Goal: Register for event/course

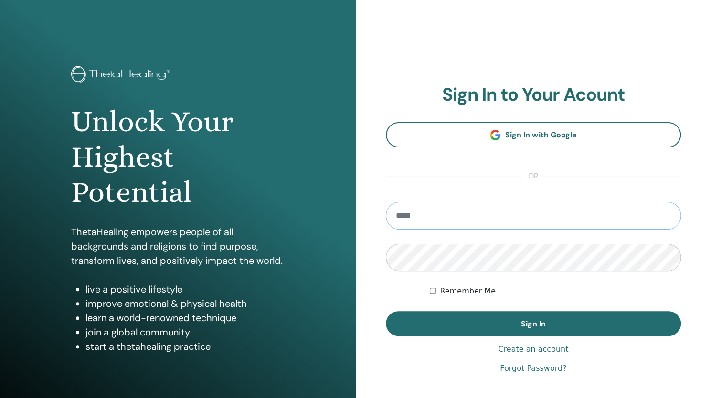
type input "**********"
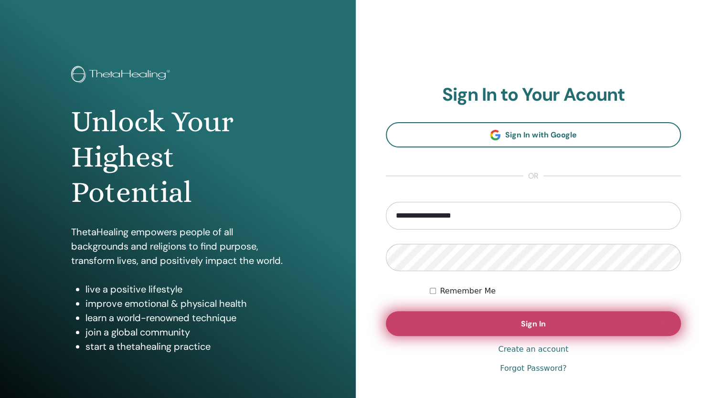
click at [440, 320] on button "Sign In" at bounding box center [534, 323] width 296 height 25
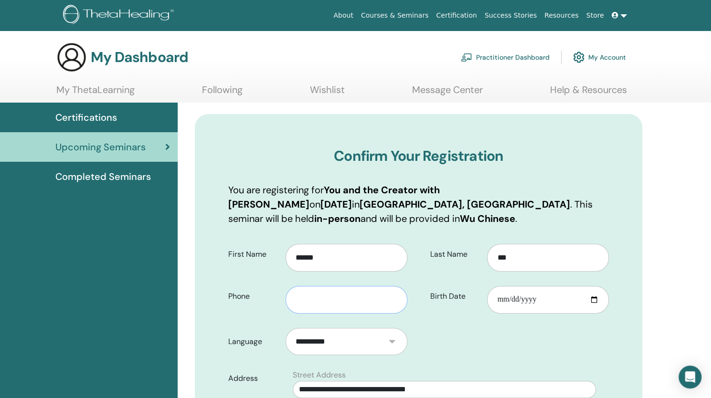
click at [366, 298] on input "text" at bounding box center [347, 300] width 122 height 28
type input "**********"
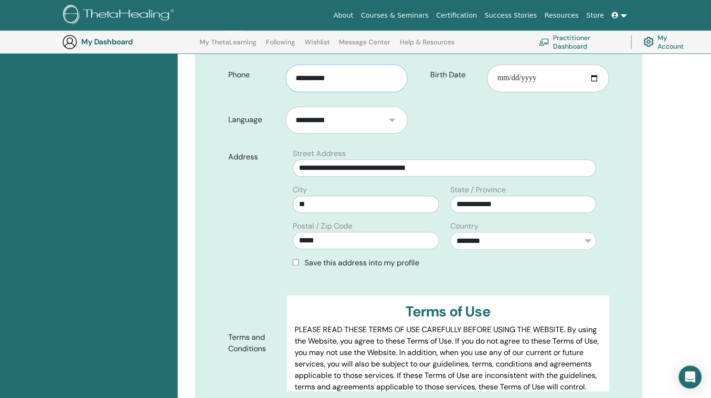
scroll to position [262, 0]
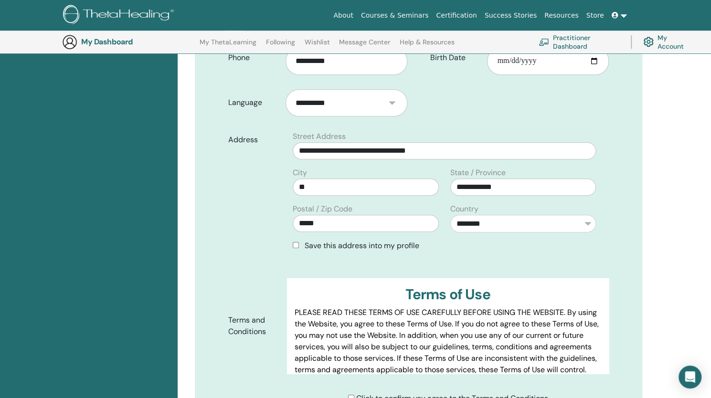
click at [295, 250] on div "Save this address into my profile" at bounding box center [444, 245] width 303 height 11
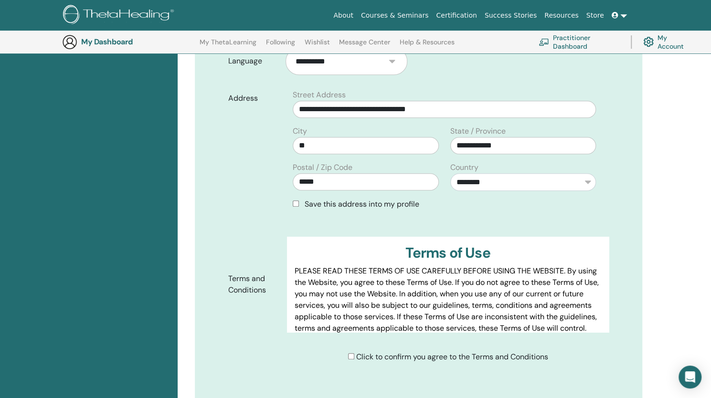
scroll to position [453, 0]
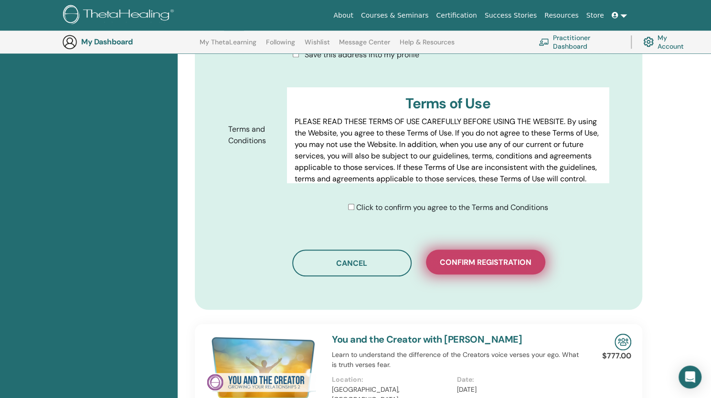
click at [462, 265] on span "Confirm registration" at bounding box center [486, 262] width 92 height 10
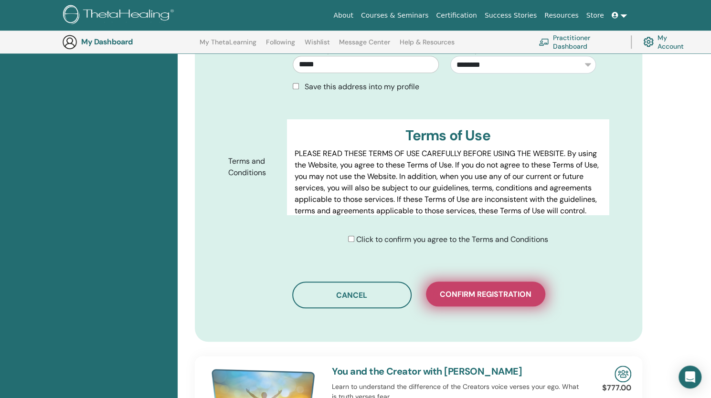
click at [470, 295] on span "Confirm registration" at bounding box center [486, 294] width 92 height 10
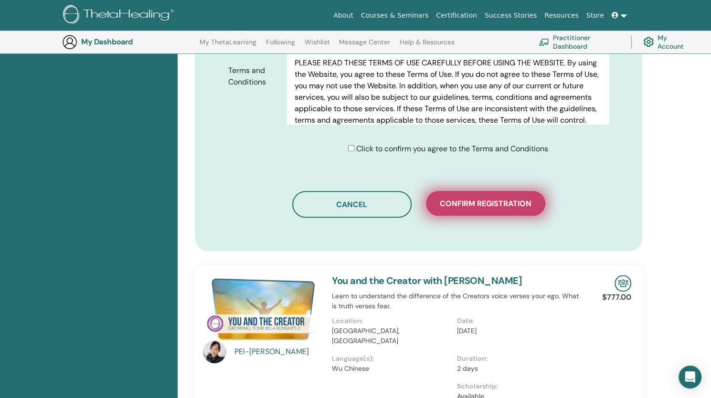
scroll to position [548, 0]
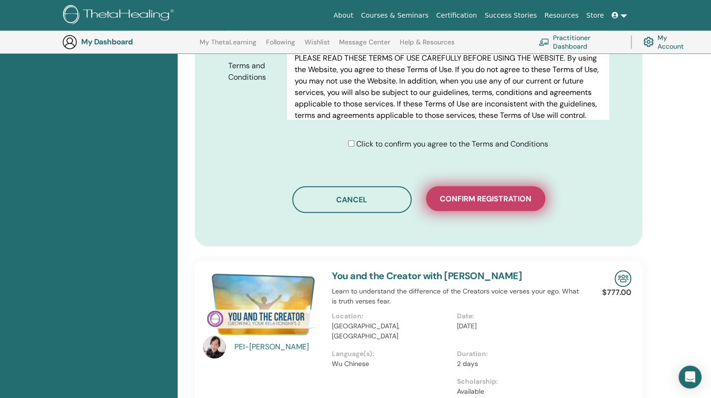
click at [471, 189] on button "Confirm registration" at bounding box center [485, 198] width 119 height 25
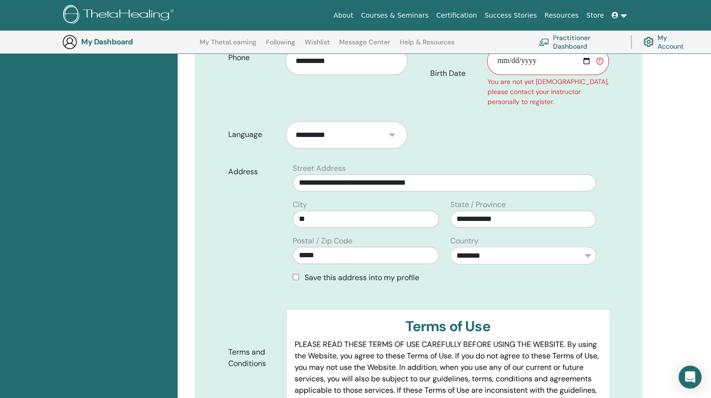
scroll to position [71, 0]
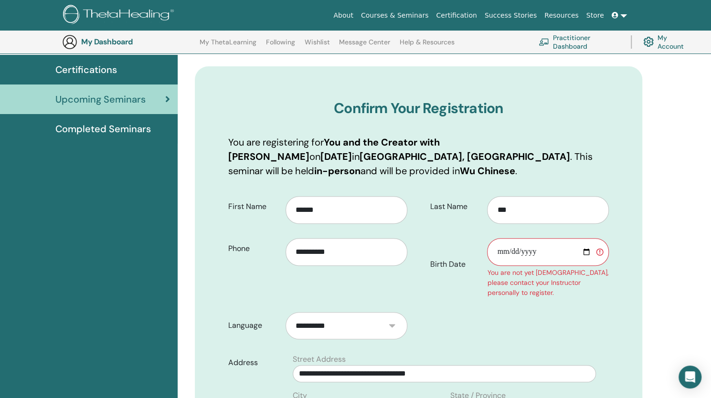
click at [520, 254] on input "Birth Date" at bounding box center [548, 252] width 122 height 28
click at [497, 254] on input "Birth Date" at bounding box center [548, 252] width 122 height 28
type input "**********"
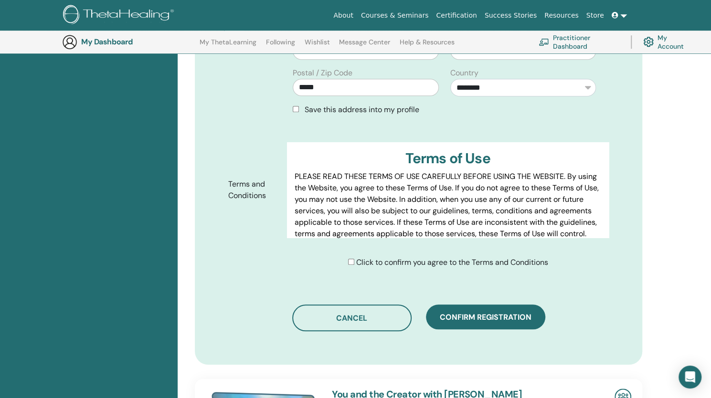
scroll to position [453, 0]
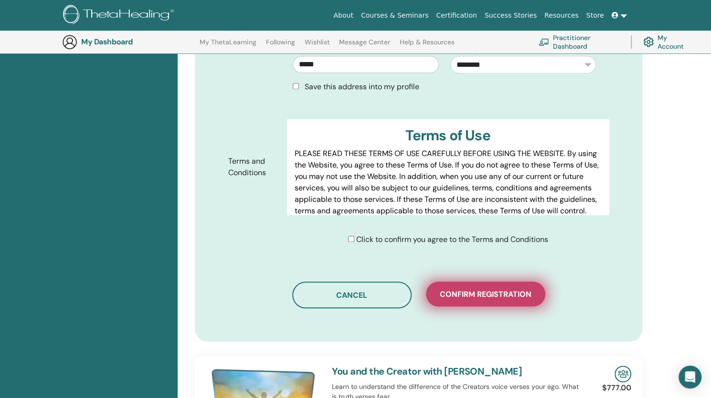
click at [489, 295] on span "Confirm registration" at bounding box center [486, 294] width 92 height 10
